Goal: Answer question/provide support: Share knowledge or assist other users

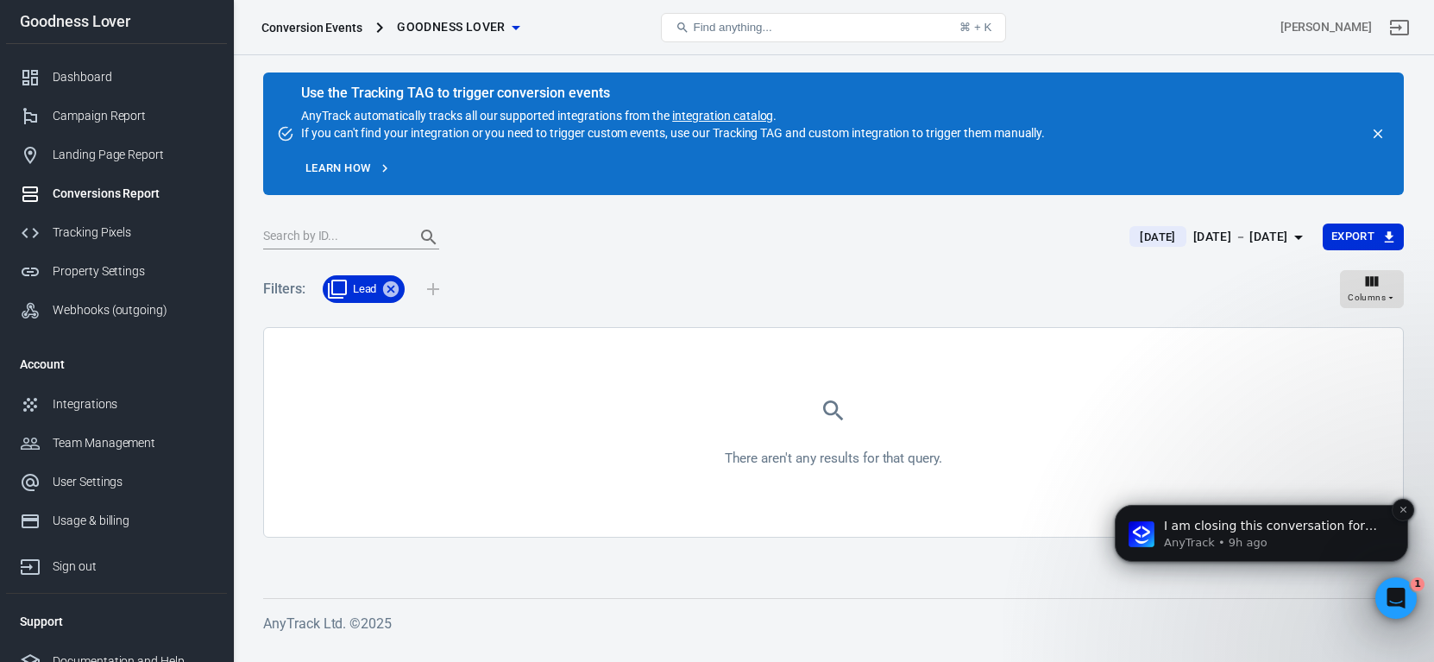
click at [1256, 533] on p "I am closing this conversation for now. You can always respond later or start a…" at bounding box center [1275, 526] width 223 height 17
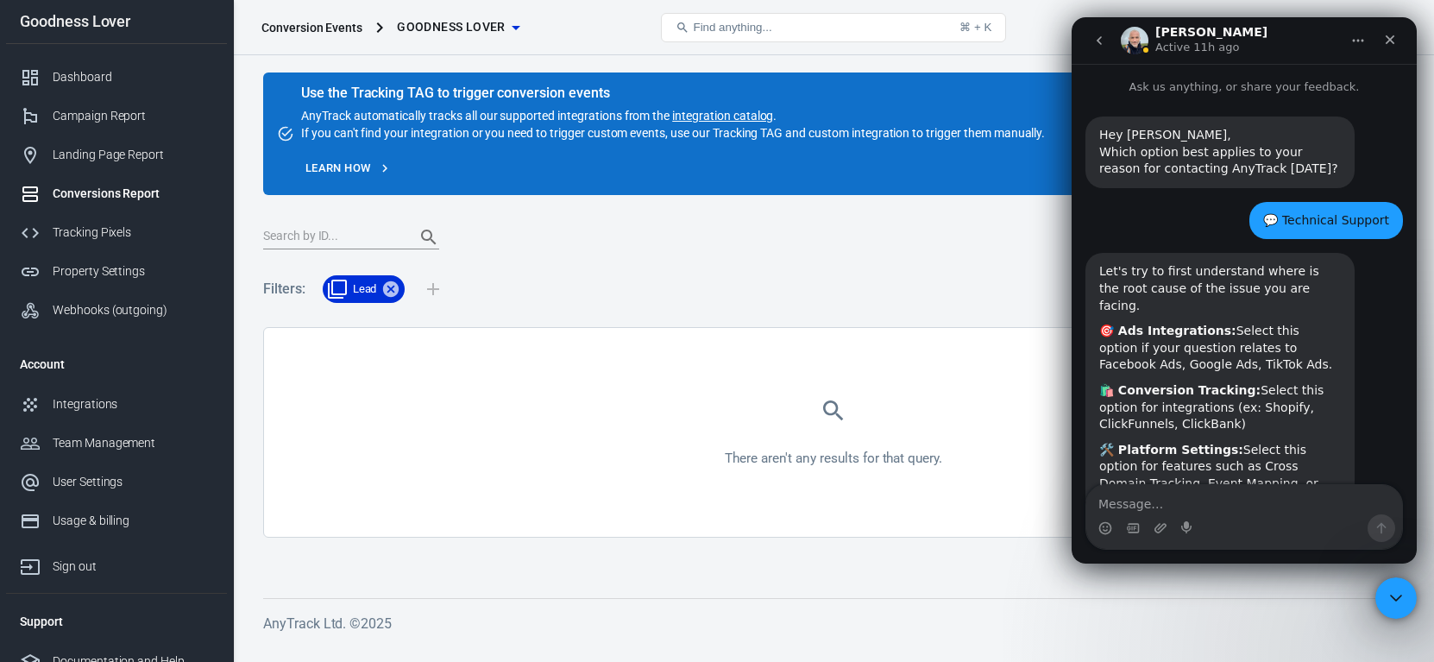
click at [360, 293] on span "Lead" at bounding box center [364, 288] width 45 height 17
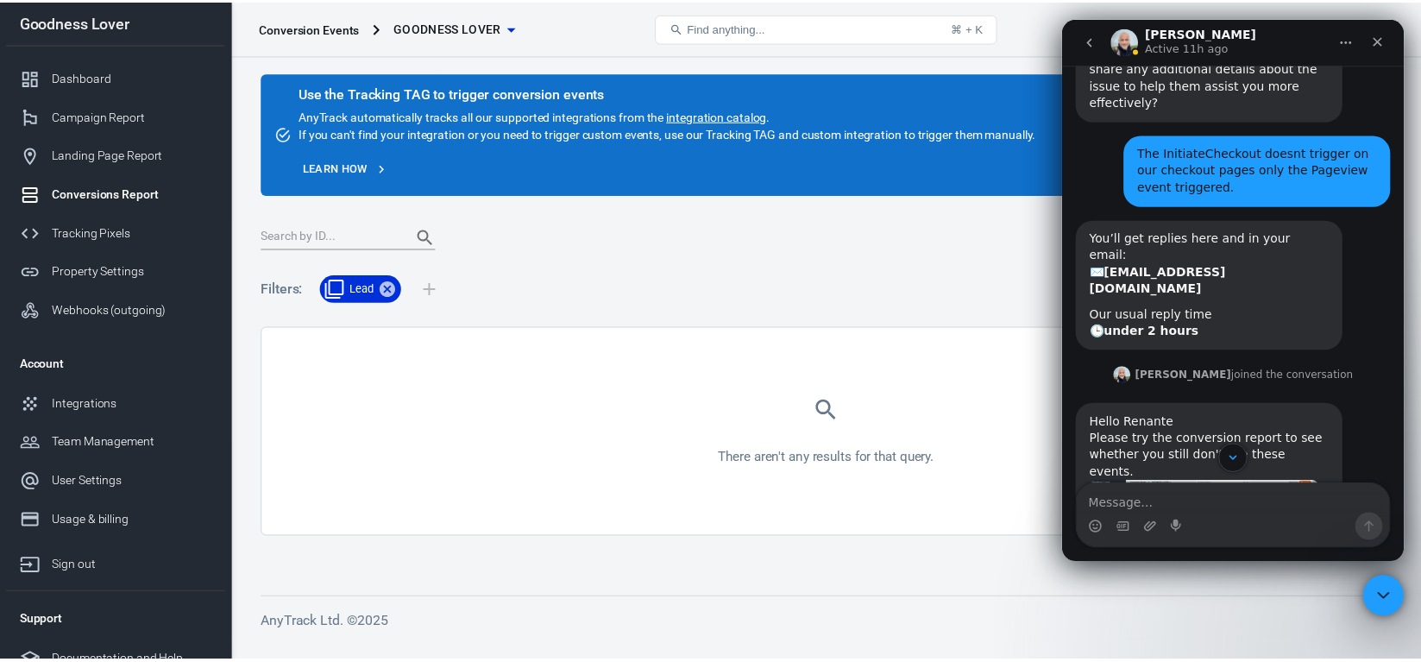
scroll to position [3096, 0]
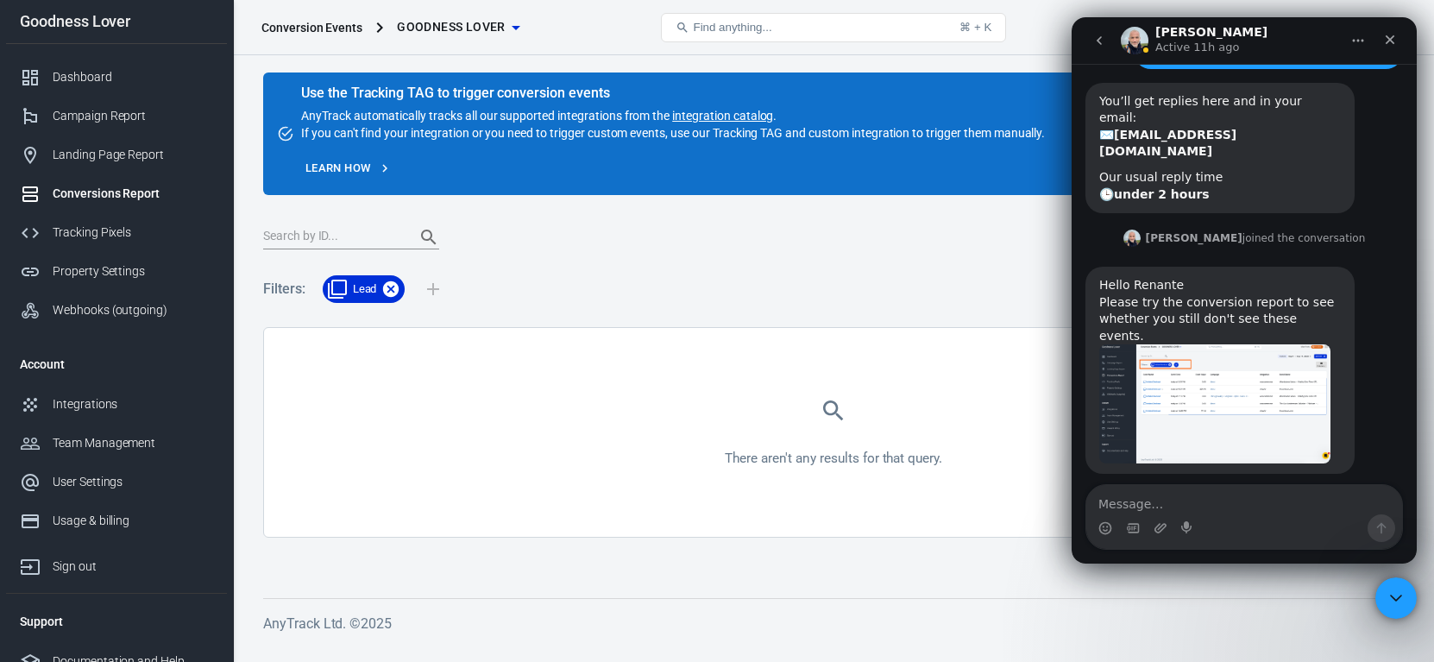
click at [394, 294] on icon at bounding box center [391, 289] width 16 height 16
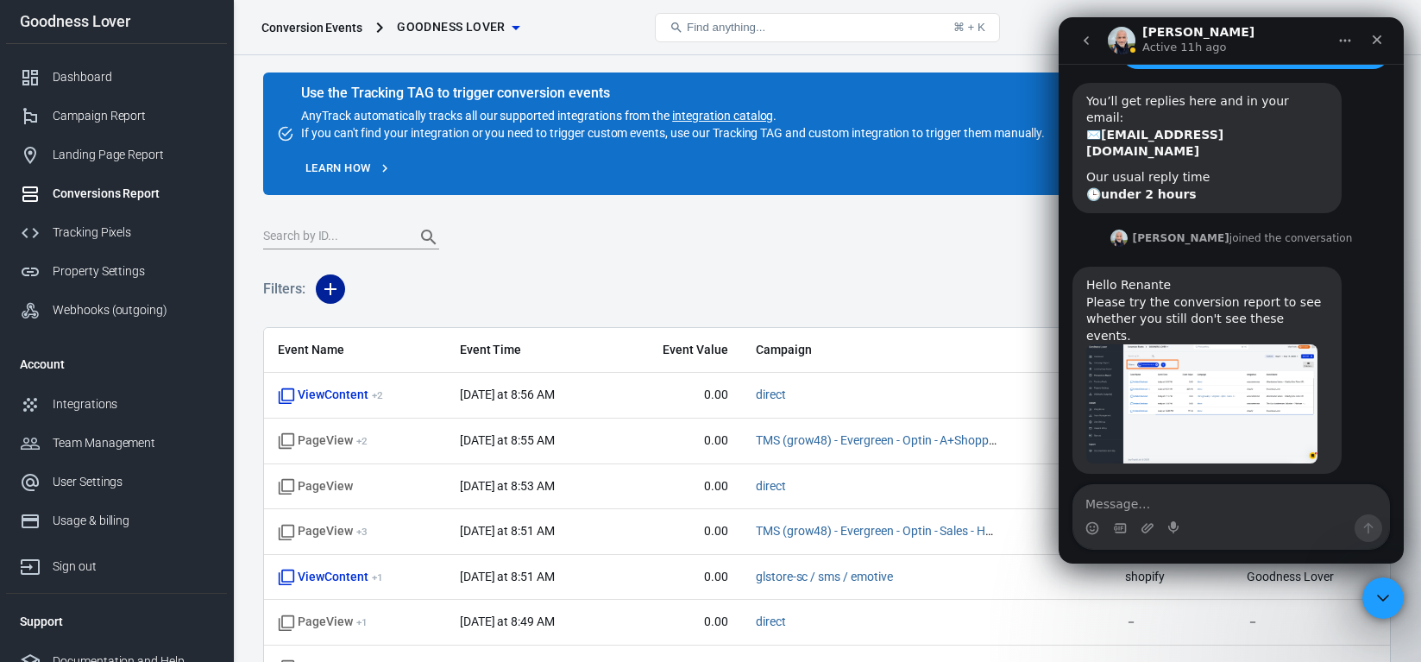
click at [332, 295] on icon "button" at bounding box center [330, 289] width 21 height 21
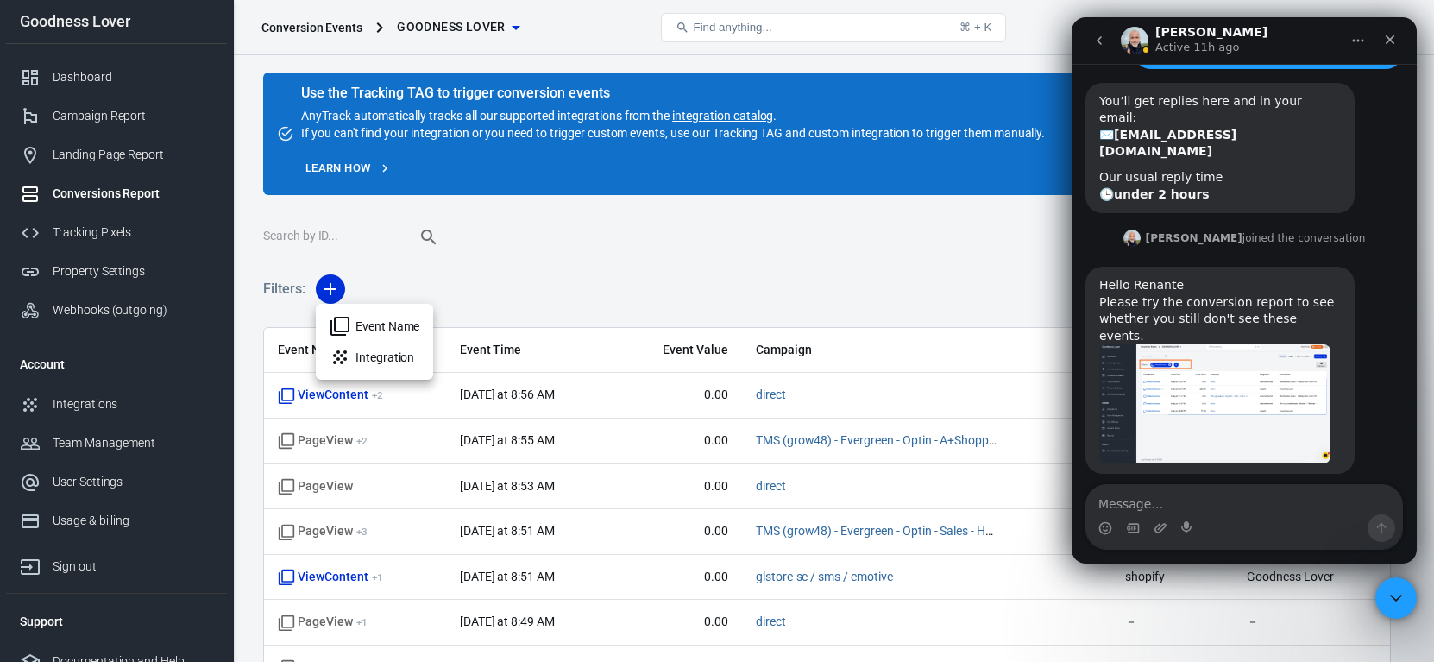
click at [388, 323] on li "Event Name" at bounding box center [374, 326] width 117 height 31
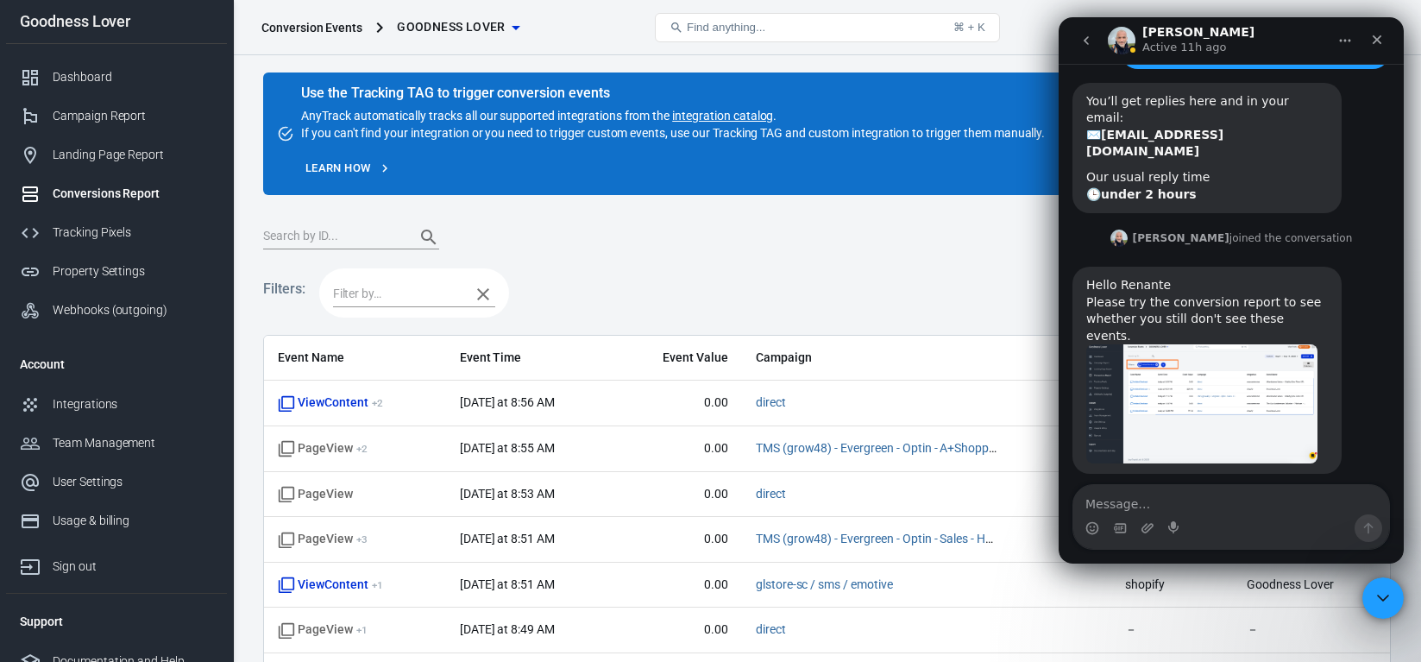
click at [419, 292] on input "text" at bounding box center [397, 294] width 129 height 22
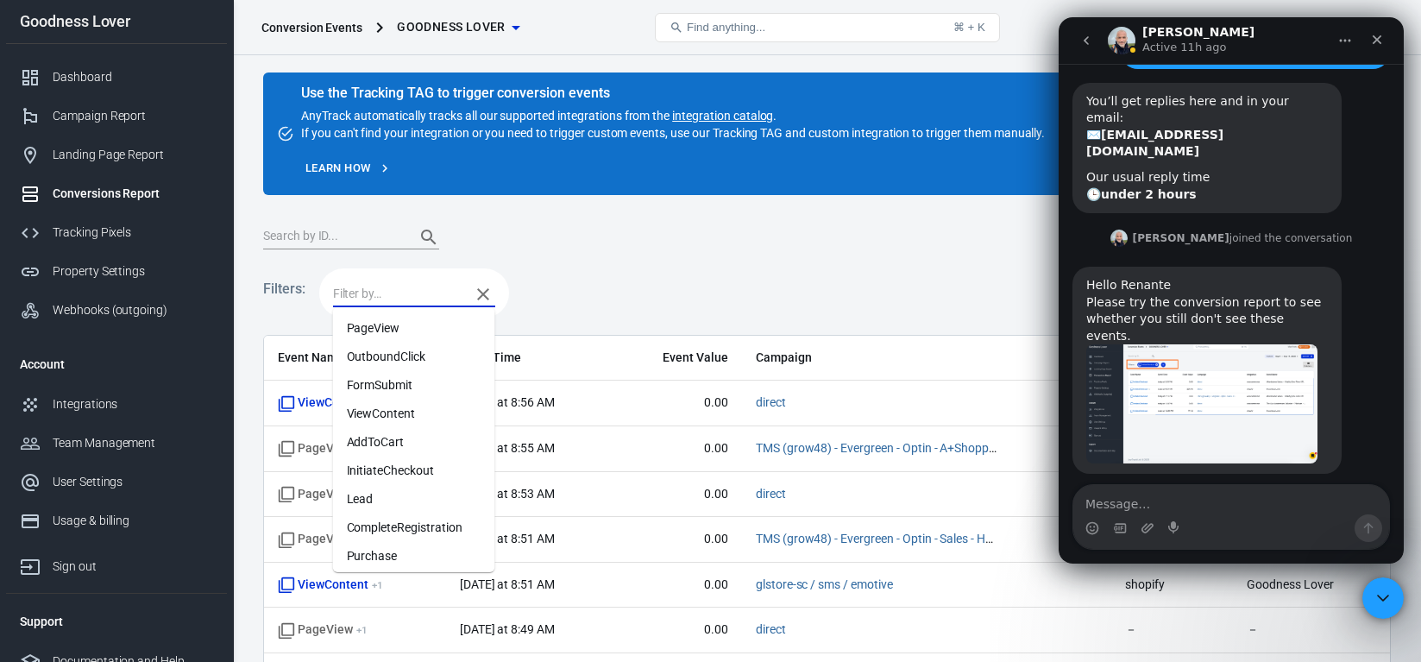
click at [411, 473] on li "InitiateCheckout" at bounding box center [414, 470] width 162 height 28
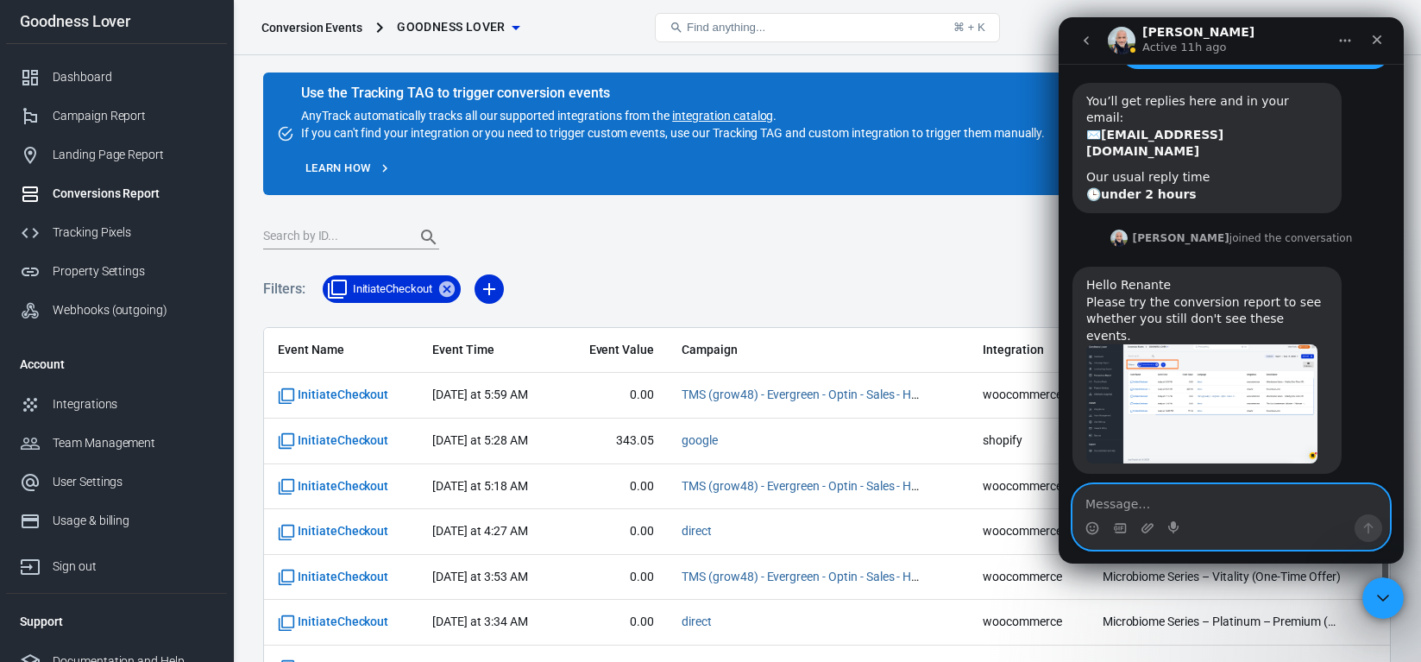
click at [1195, 505] on textarea "Message…" at bounding box center [1231, 499] width 316 height 29
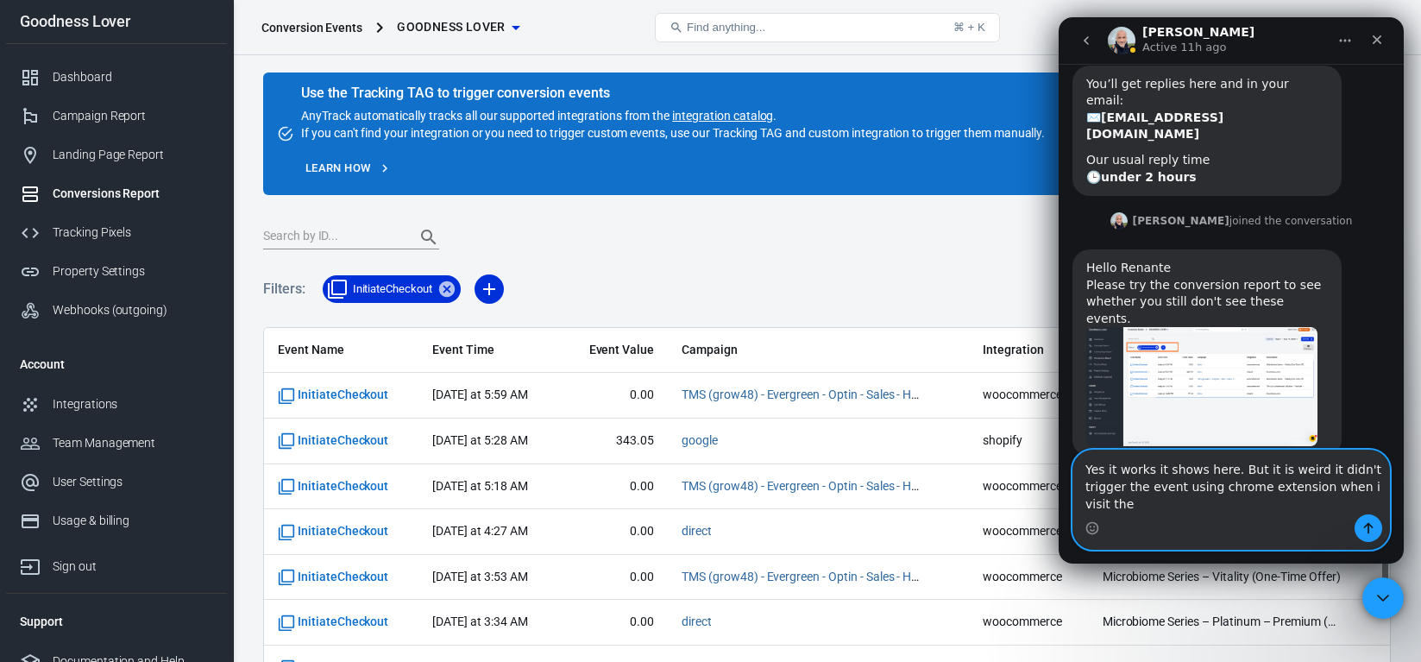
scroll to position [3131, 0]
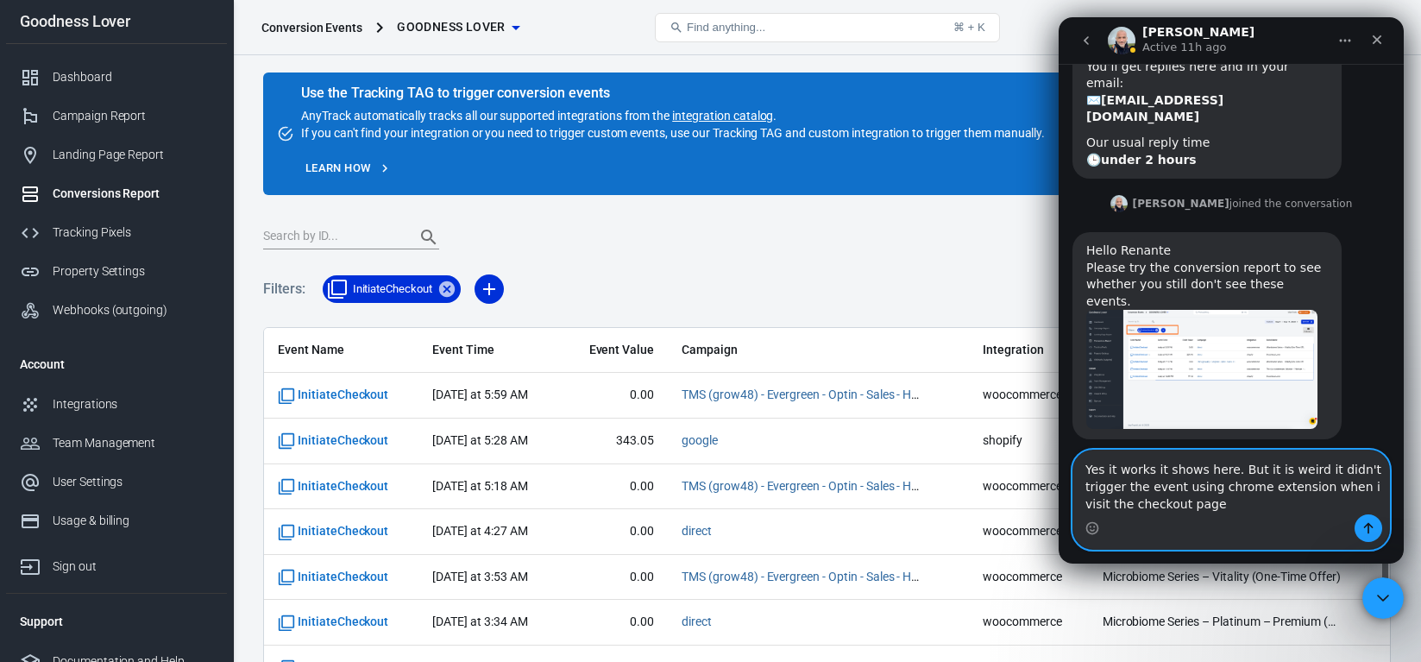
paste textarea "[URL][DOMAIN_NAME]"
type textarea "Yes it works it shows here. But it is weird it didn't trigger the event using c…"
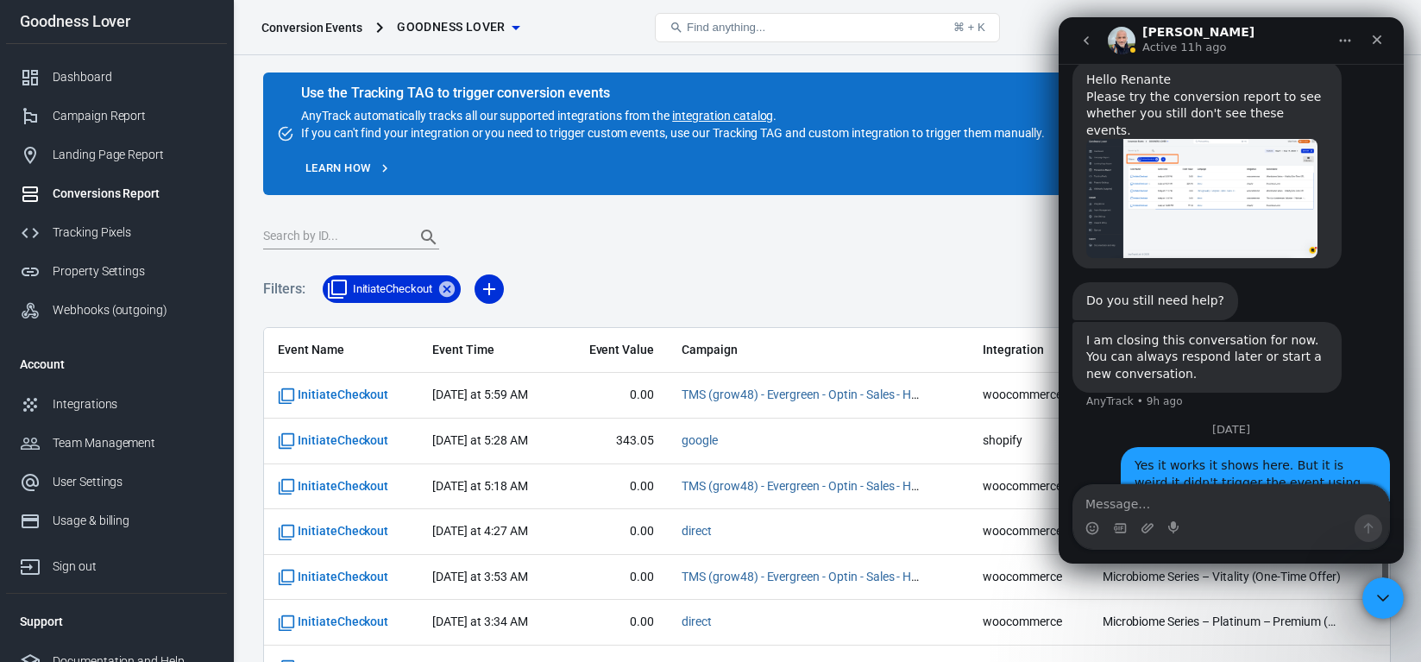
scroll to position [3346, 0]
